Goal: Task Accomplishment & Management: Use online tool/utility

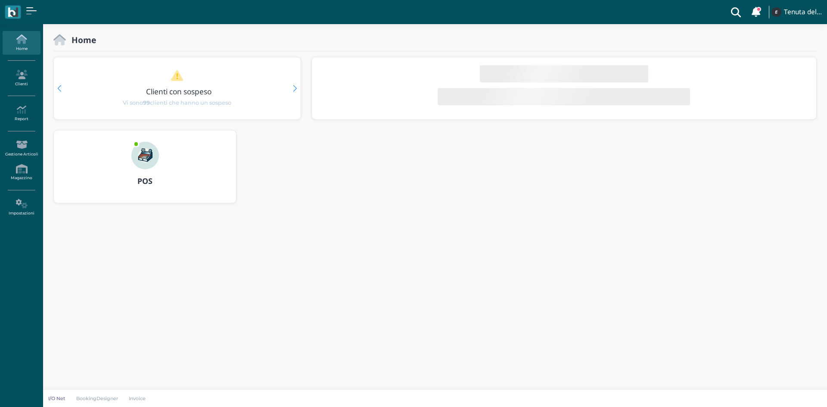
click at [146, 173] on div "POS" at bounding box center [145, 181] width 182 height 24
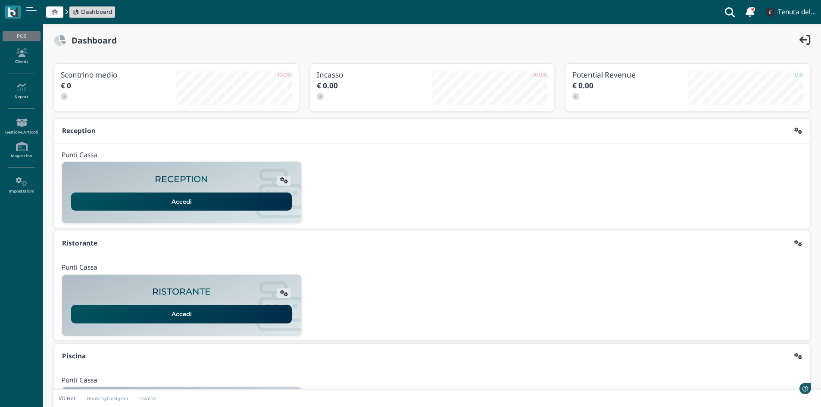
click at [213, 202] on link "Accedi" at bounding box center [181, 202] width 221 height 18
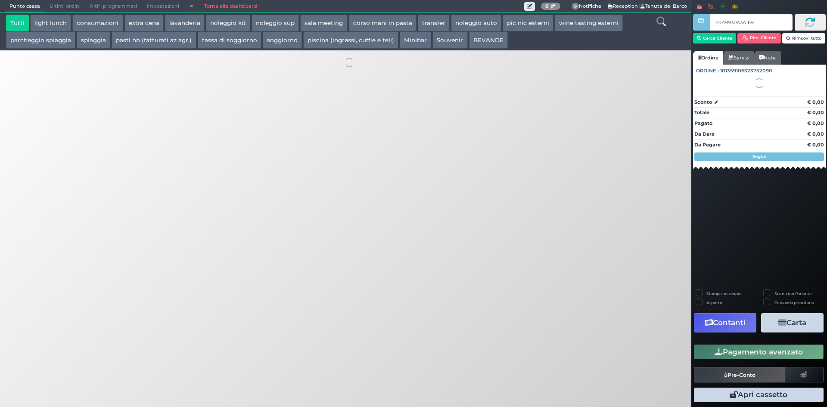
type input "04A9930A3A1695"
